Goal: Navigation & Orientation: Find specific page/section

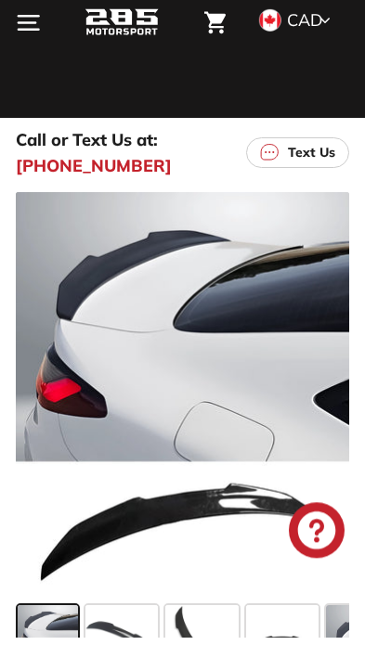
scroll to position [38, 0]
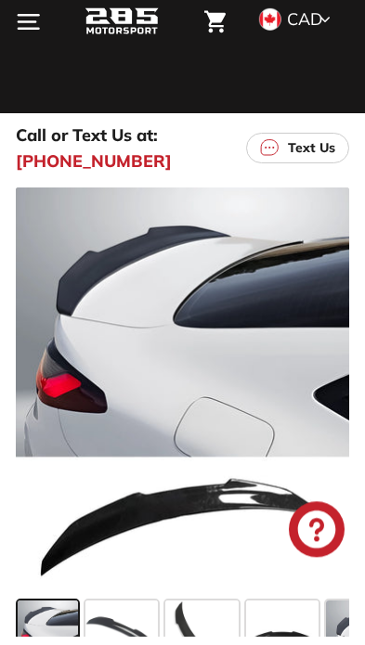
click at [113, 622] on span at bounding box center [121, 646] width 73 height 73
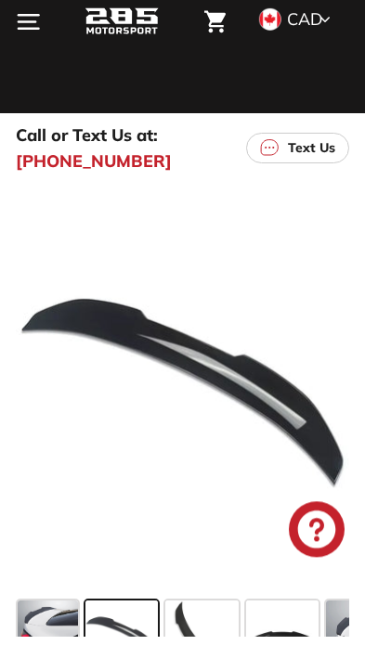
click at [203, 619] on span at bounding box center [201, 646] width 73 height 73
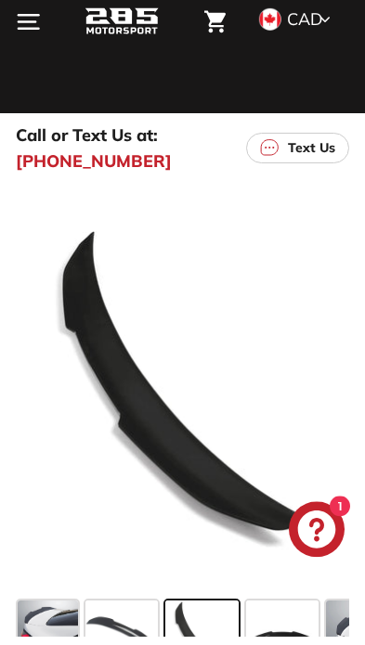
click at [264, 635] on span at bounding box center [282, 646] width 73 height 73
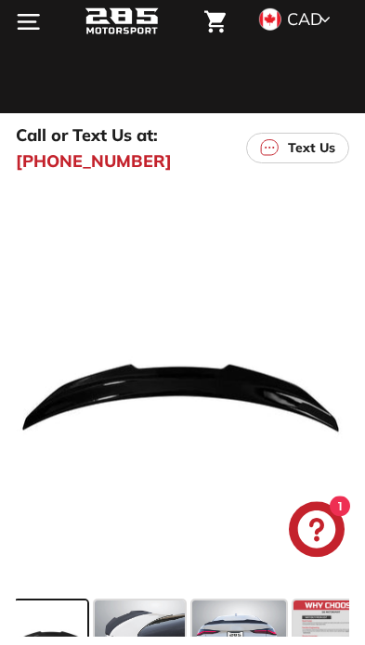
scroll to position [0, 235]
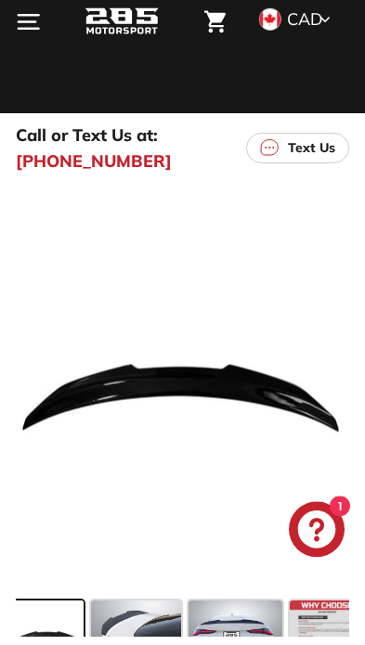
click at [237, 644] on span at bounding box center [236, 646] width 94 height 73
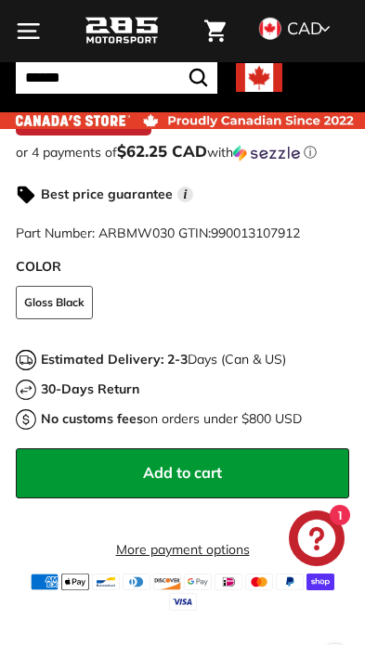
scroll to position [0, 0]
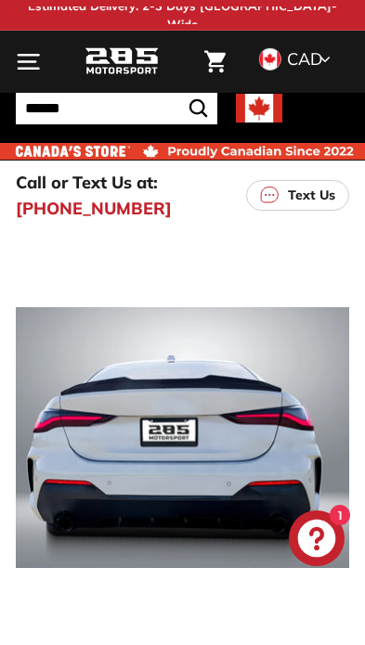
click at [33, 55] on icon "." at bounding box center [29, 55] width 20 height 0
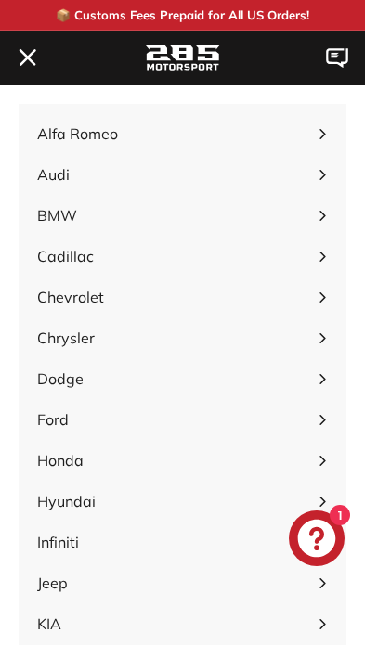
click at [324, 217] on icon "button" at bounding box center [322, 216] width 6 height 10
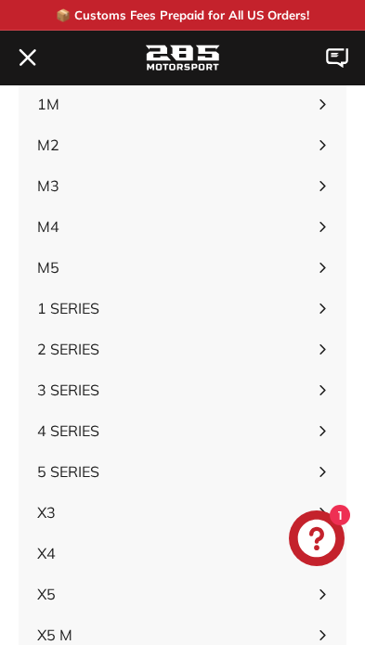
scroll to position [151, 0]
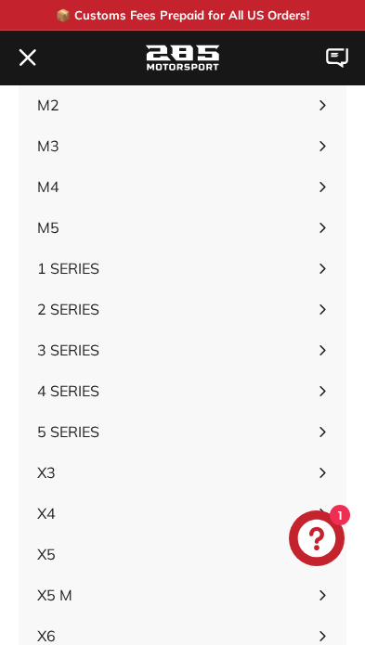
click at [317, 391] on span "4 SERIES Expand submenu" at bounding box center [183, 391] width 328 height 41
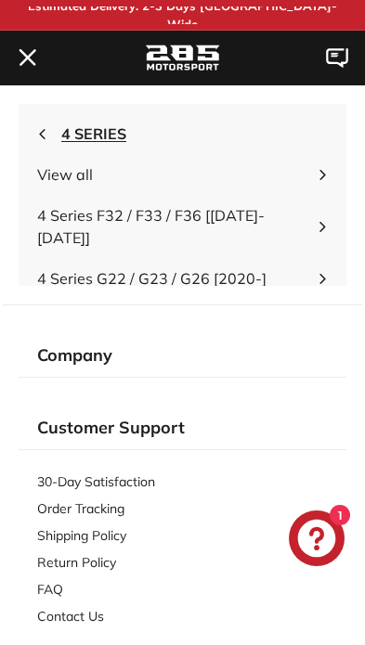
scroll to position [0, 0]
click at [315, 260] on link "4 Series G22 / G23 / G26 [2020-]" at bounding box center [183, 278] width 328 height 41
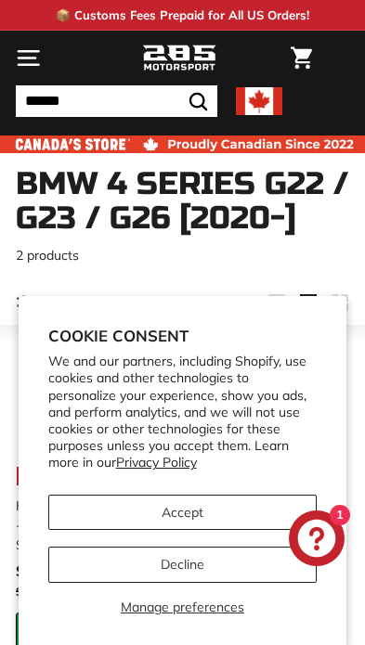
click at [176, 511] on button "Accept" at bounding box center [182, 513] width 269 height 36
